Goal: Navigation & Orientation: Find specific page/section

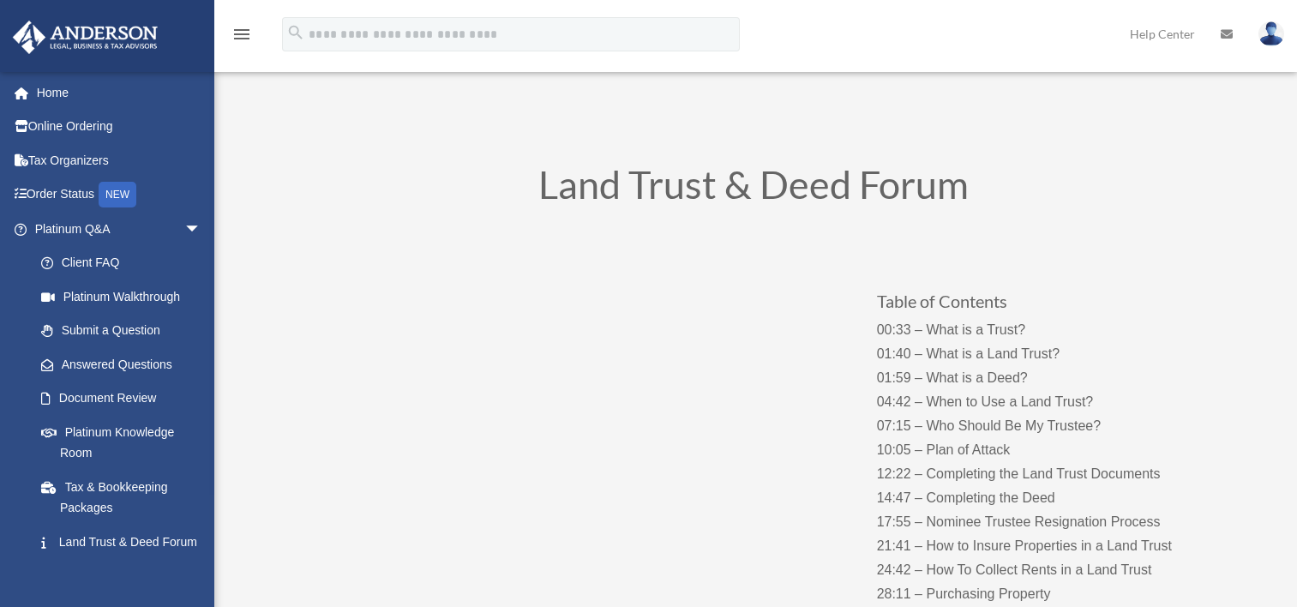
scroll to position [96, 0]
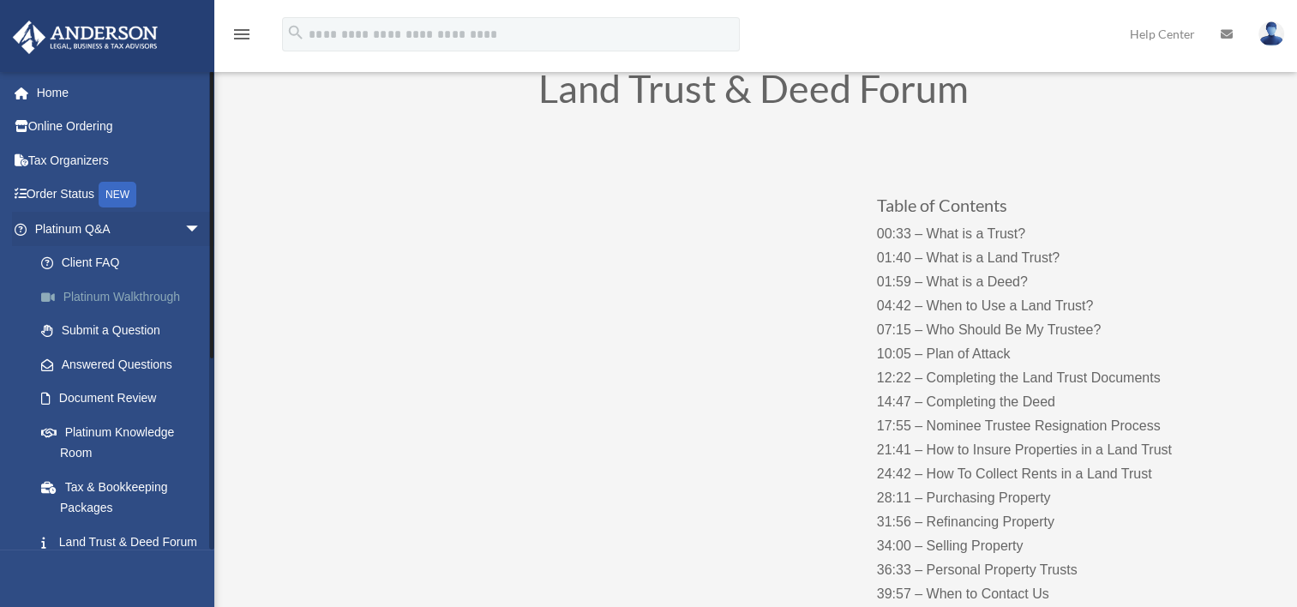
click at [152, 306] on link "Platinum Walkthrough" at bounding box center [125, 296] width 203 height 34
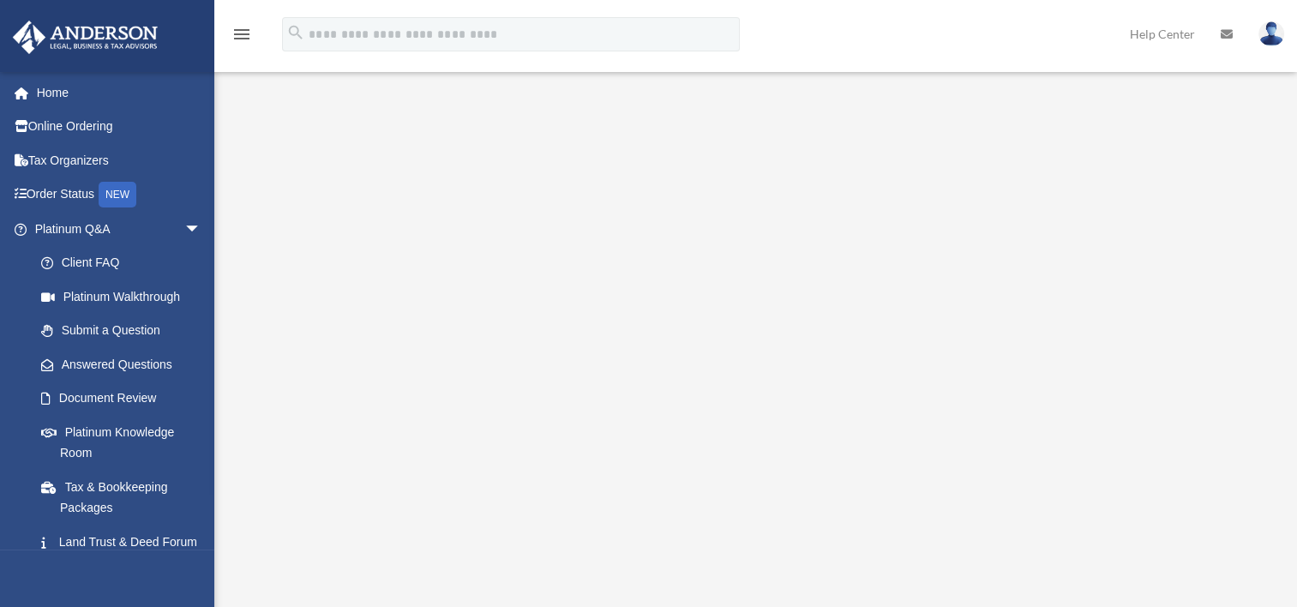
scroll to position [105, 0]
click at [51, 98] on link "Home" at bounding box center [119, 92] width 215 height 34
click at [89, 122] on link "Online Ordering" at bounding box center [119, 127] width 215 height 34
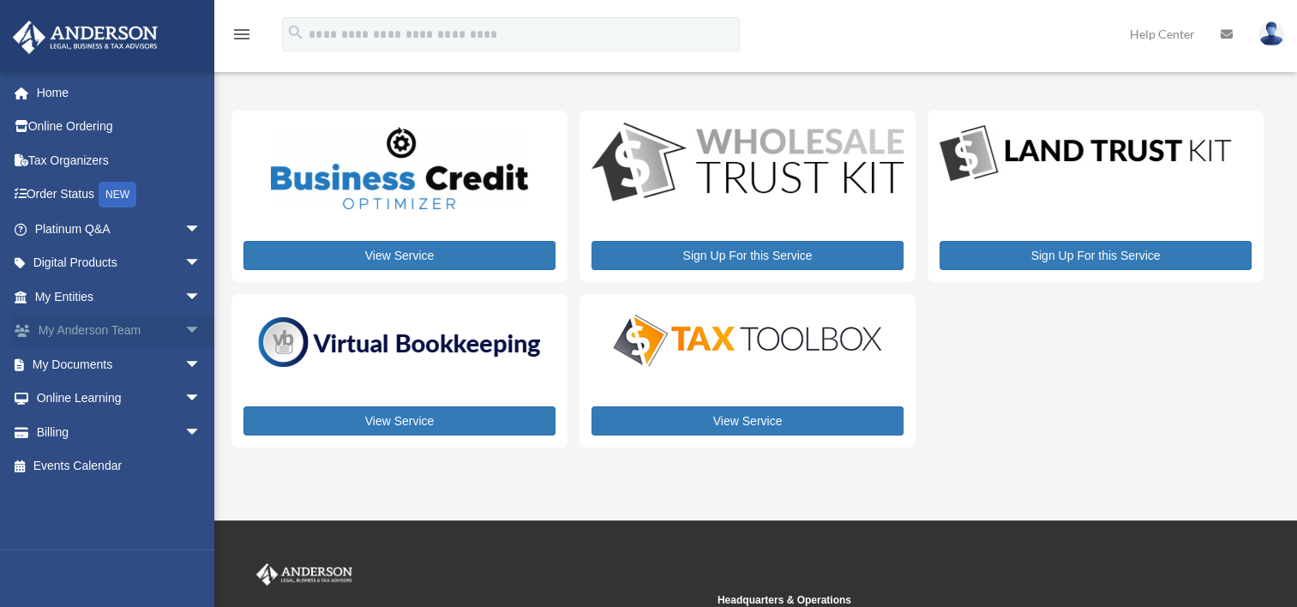
click at [78, 323] on link "My Anderson Team arrow_drop_down" at bounding box center [119, 331] width 215 height 34
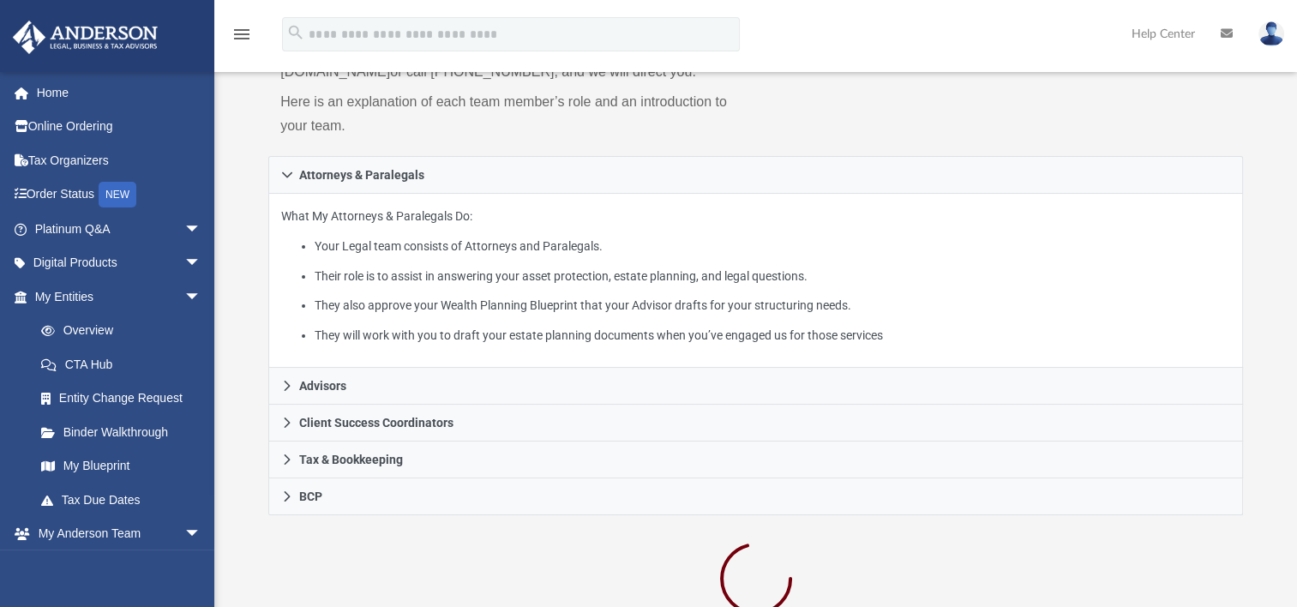
scroll to position [226, 0]
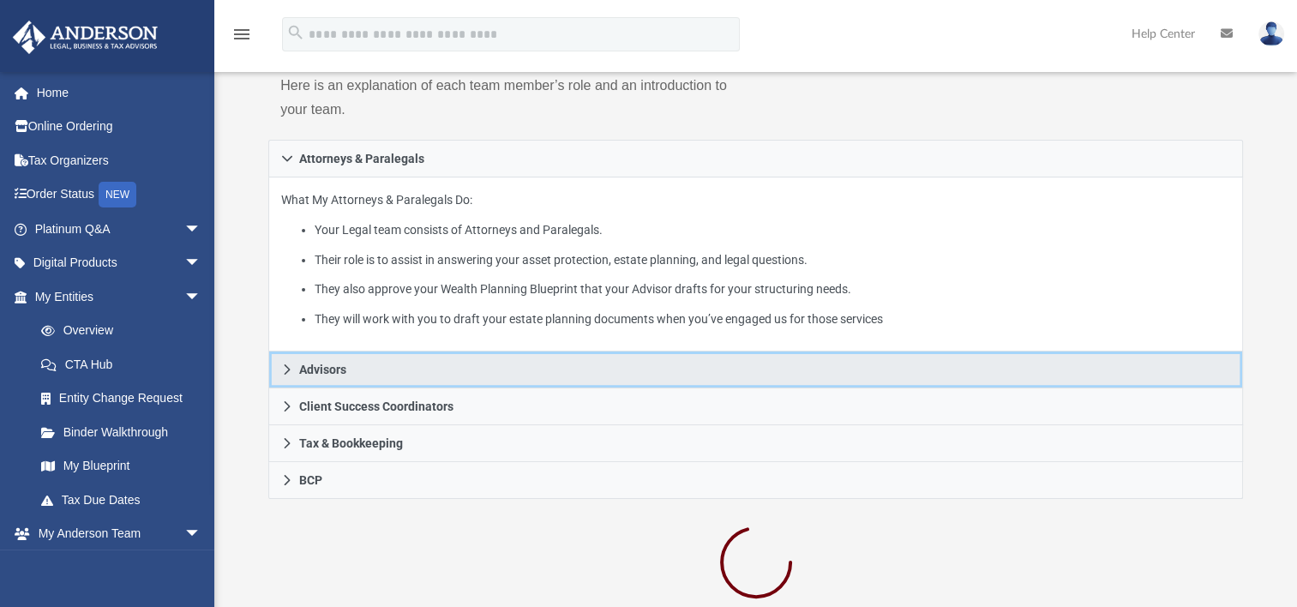
click at [282, 366] on icon at bounding box center [287, 369] width 12 height 12
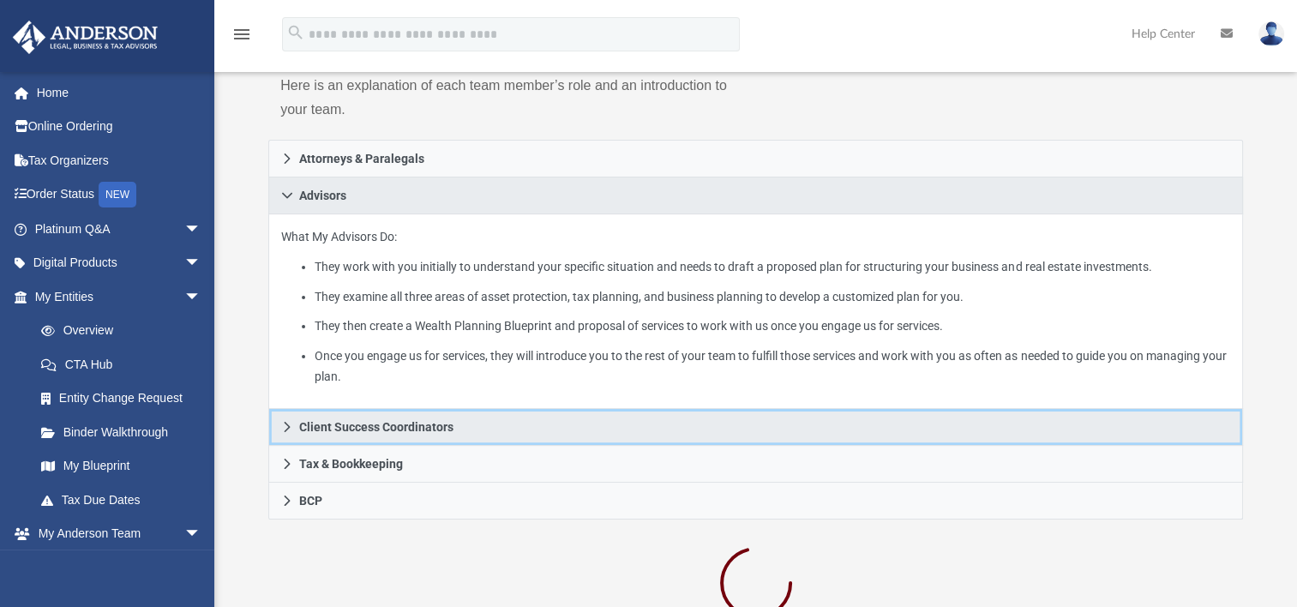
click at [286, 429] on icon at bounding box center [288, 427] width 6 height 10
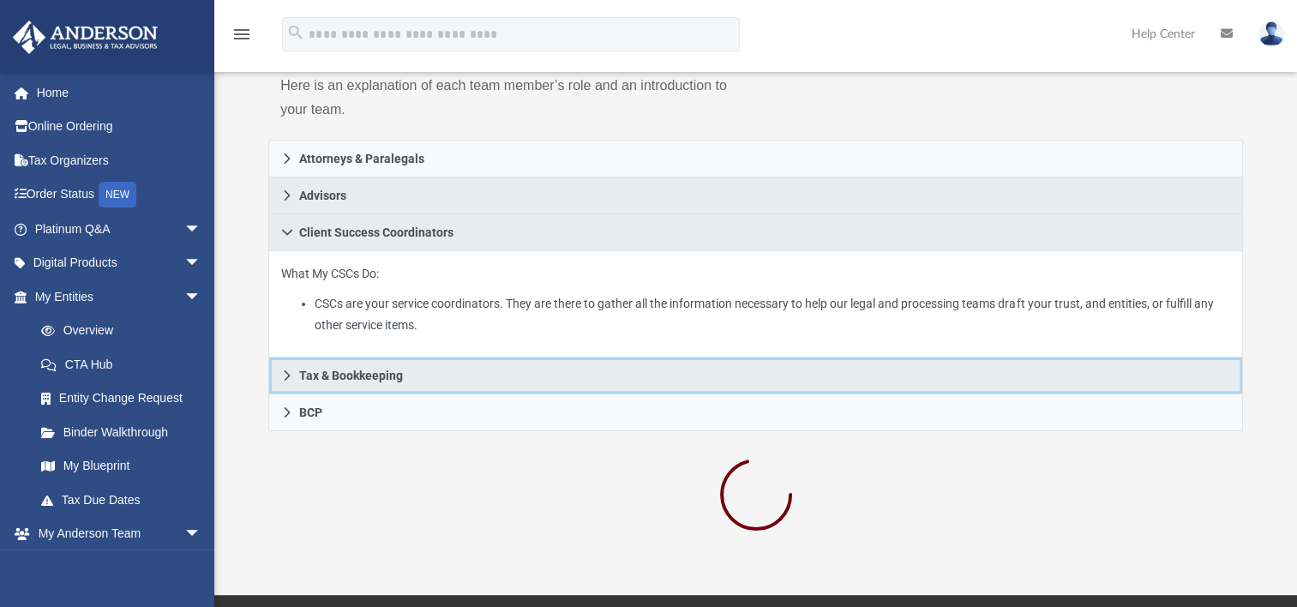
click at [285, 374] on icon at bounding box center [287, 375] width 12 height 12
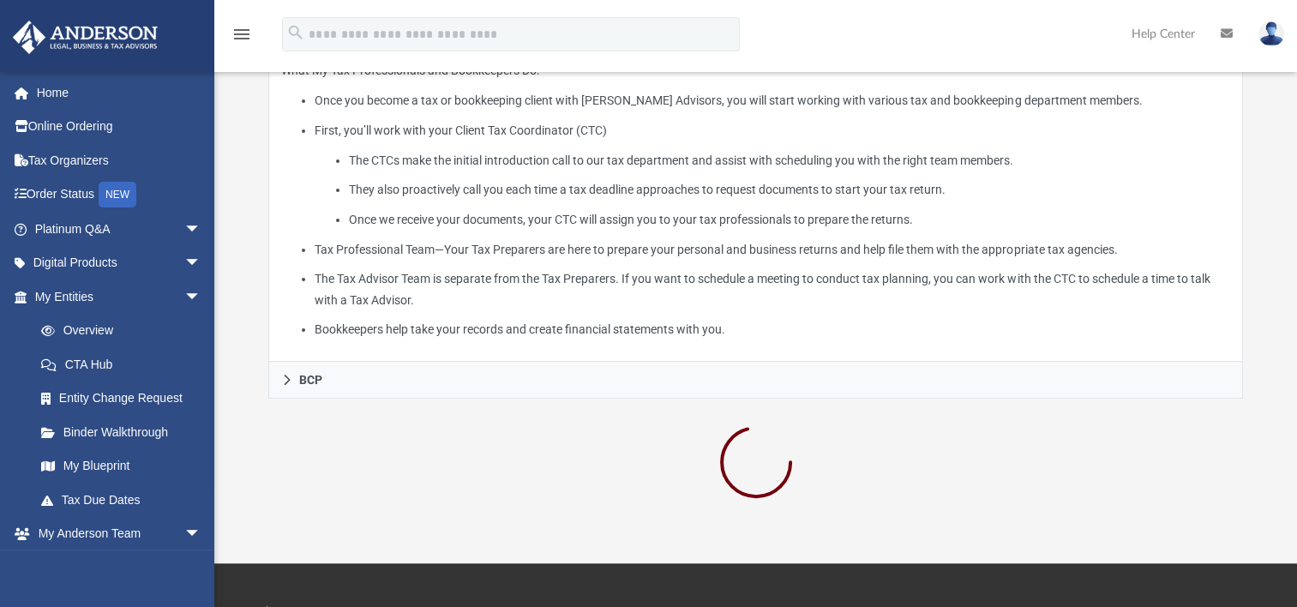
scroll to position [484, 0]
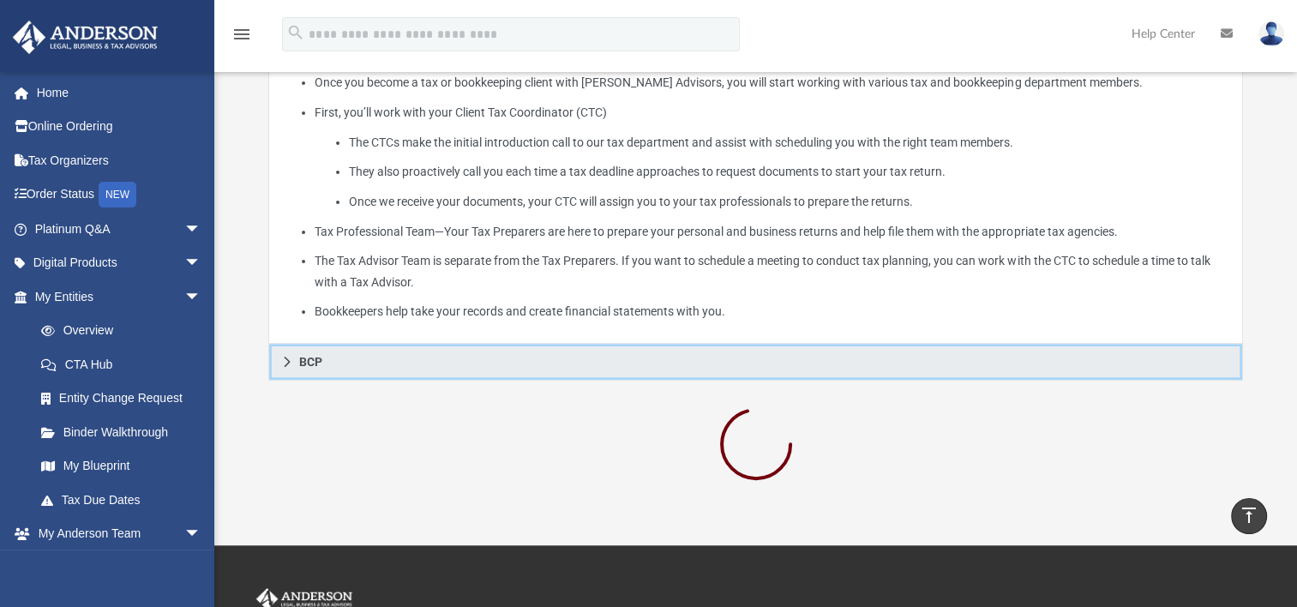
click at [288, 363] on icon at bounding box center [287, 362] width 12 height 12
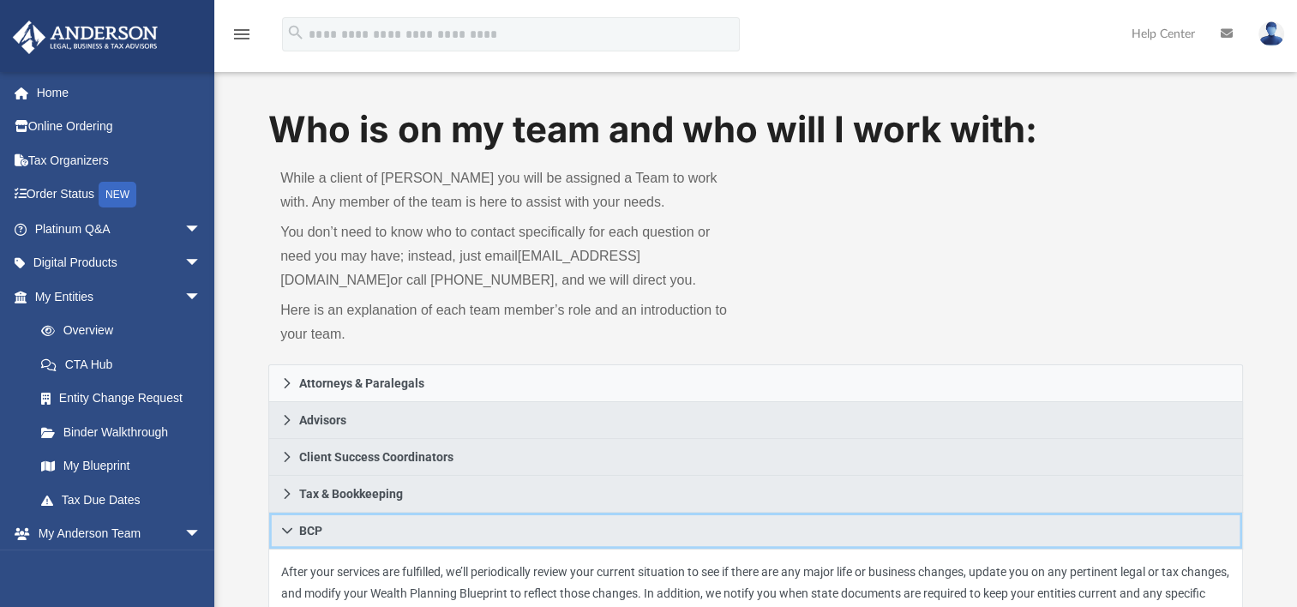
scroll to position [0, 0]
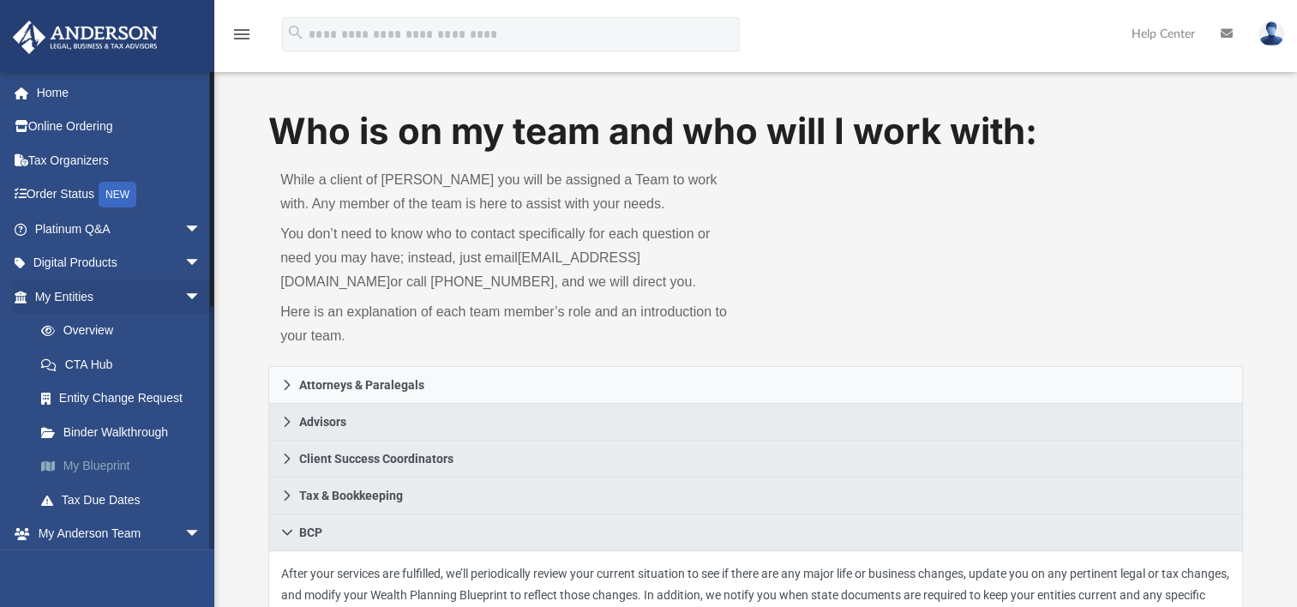
click at [108, 474] on link "My Blueprint" at bounding box center [125, 466] width 203 height 34
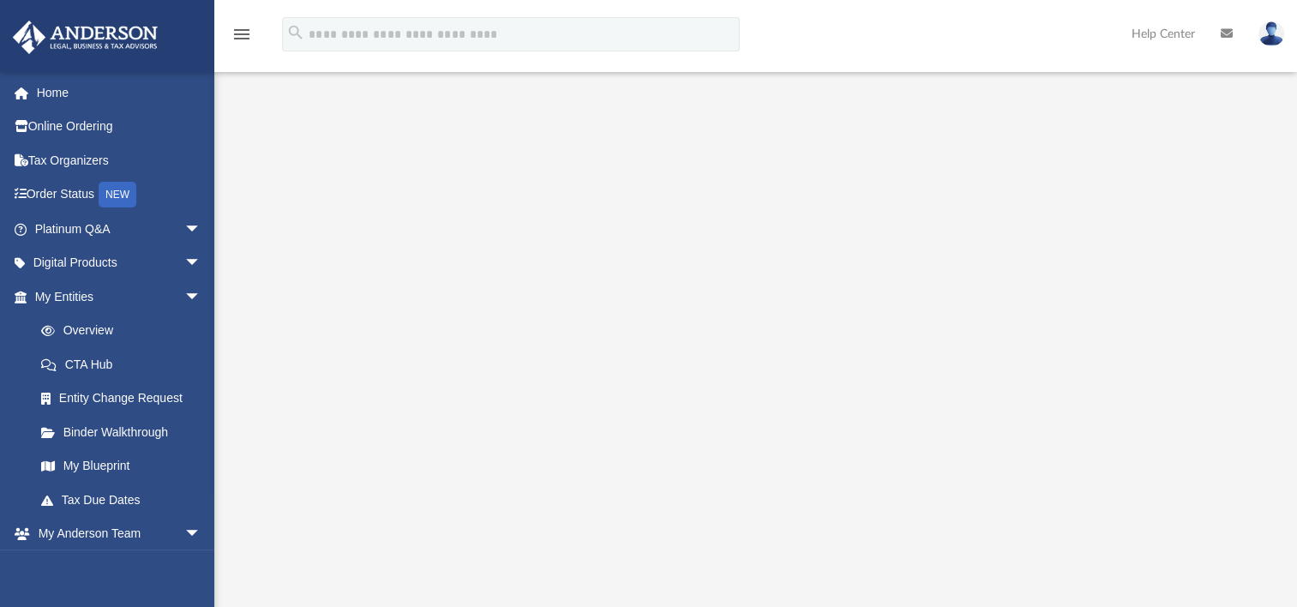
scroll to position [120, 0]
